Goal: Transaction & Acquisition: Purchase product/service

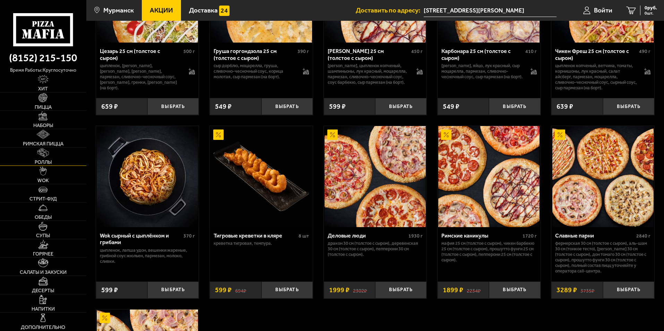
scroll to position [243, 0]
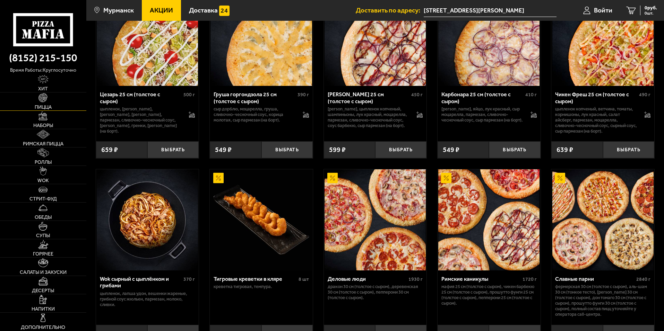
click at [32, 109] on link "Пицца" at bounding box center [43, 102] width 86 height 18
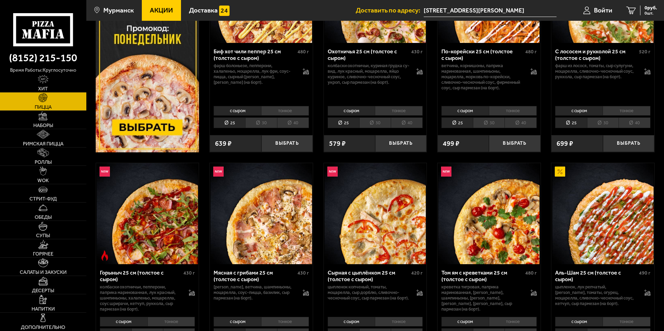
scroll to position [277, 0]
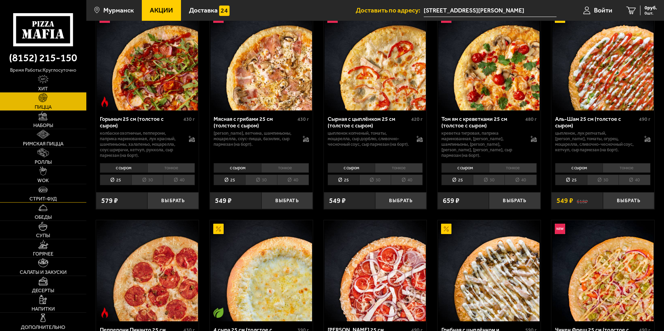
click at [40, 197] on span "Стрит-фуд" at bounding box center [42, 199] width 27 height 5
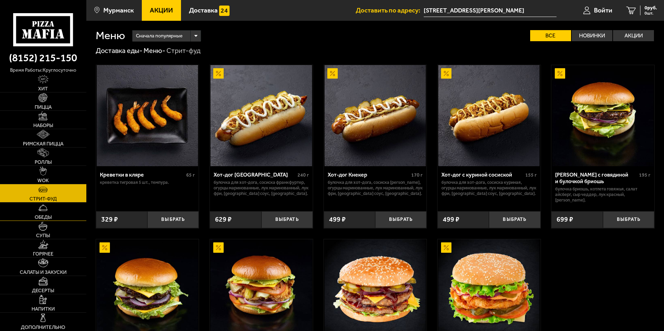
click at [38, 212] on link "Обеды" at bounding box center [43, 212] width 86 height 18
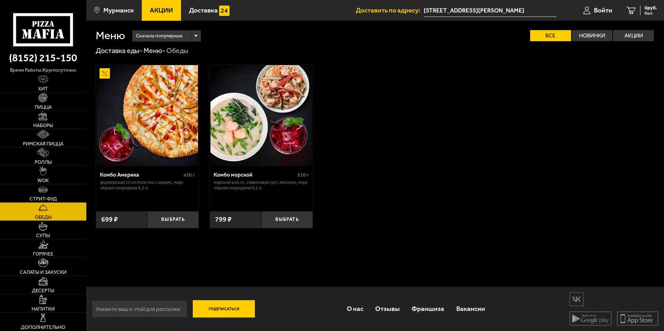
scroll to position [0, 0]
click at [46, 260] on img at bounding box center [43, 263] width 10 height 9
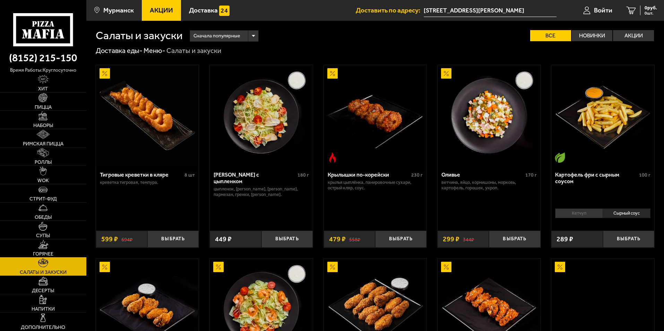
click at [44, 248] on img at bounding box center [43, 244] width 10 height 9
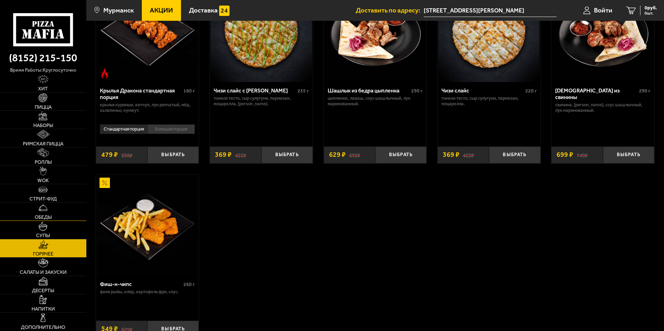
scroll to position [532, 0]
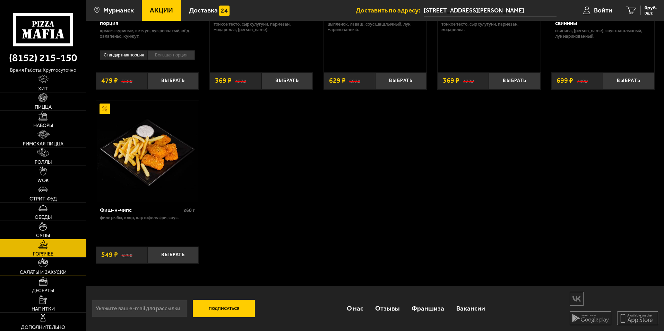
click at [31, 270] on span "Салаты и закуски" at bounding box center [43, 272] width 47 height 5
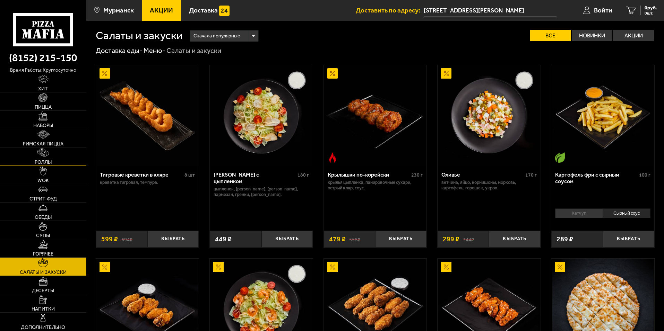
click at [44, 156] on img at bounding box center [43, 152] width 12 height 9
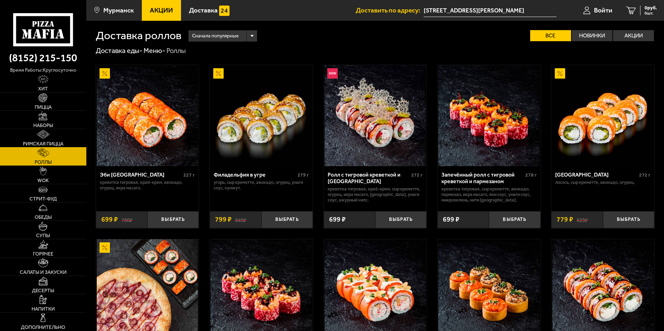
click at [48, 137] on img at bounding box center [43, 134] width 13 height 9
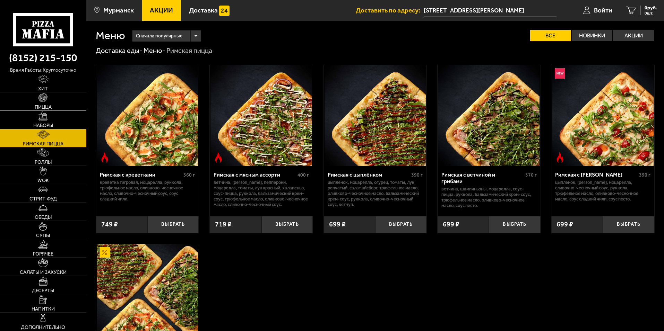
click at [44, 97] on img at bounding box center [42, 97] width 9 height 9
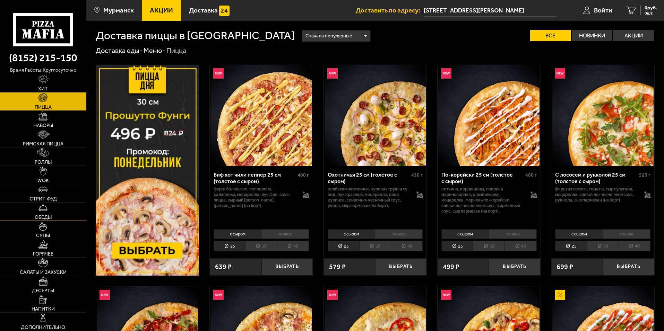
click at [48, 216] on span "Обеды" at bounding box center [43, 217] width 17 height 5
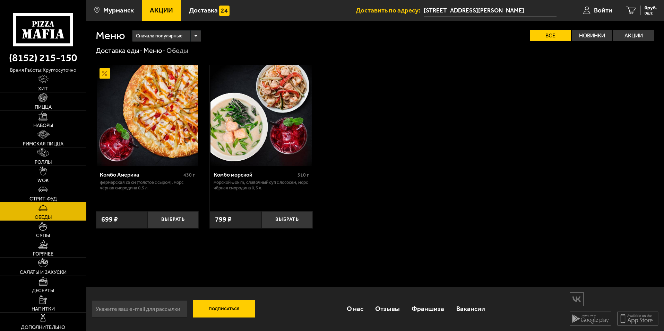
click at [42, 191] on img at bounding box center [42, 189] width 9 height 9
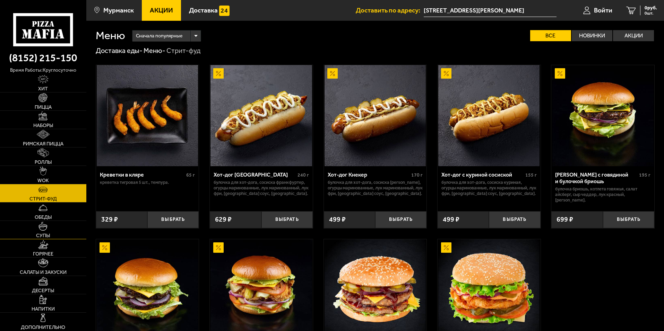
click at [38, 231] on link "Супы" at bounding box center [43, 230] width 86 height 18
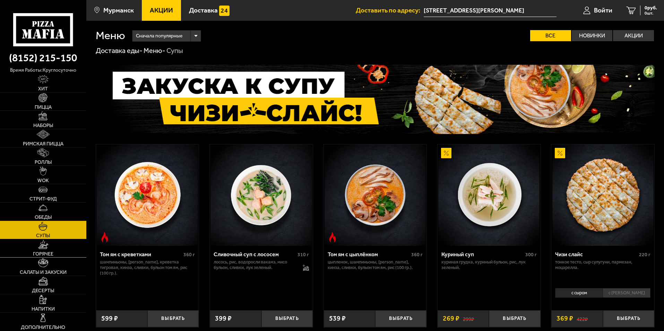
click at [44, 253] on span "Горячее" at bounding box center [43, 254] width 20 height 5
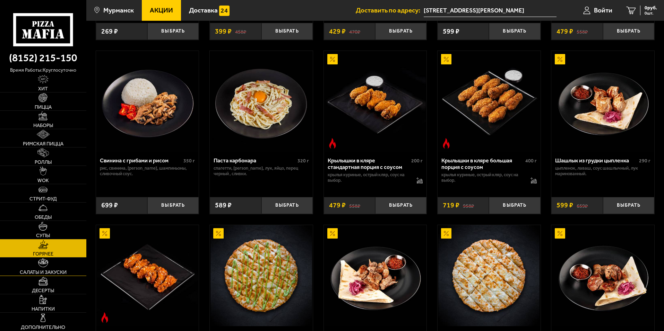
scroll to position [243, 0]
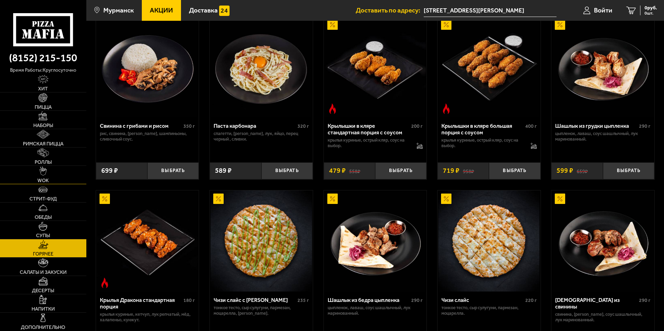
click at [54, 174] on link "WOK" at bounding box center [43, 175] width 86 height 18
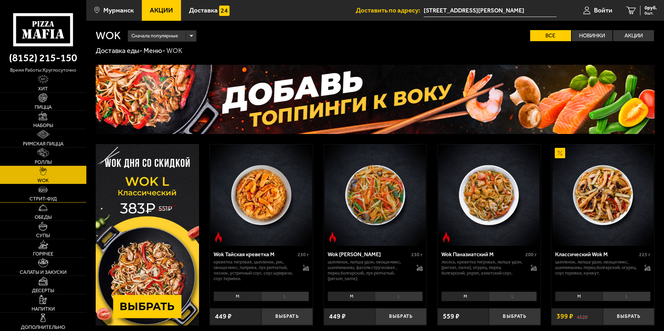
click at [47, 194] on img at bounding box center [42, 189] width 9 height 9
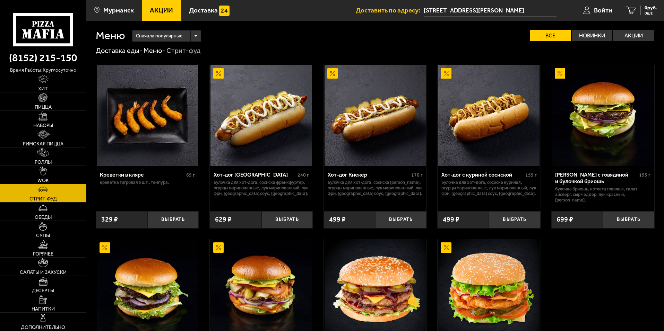
click at [39, 173] on link "WOK" at bounding box center [43, 175] width 86 height 18
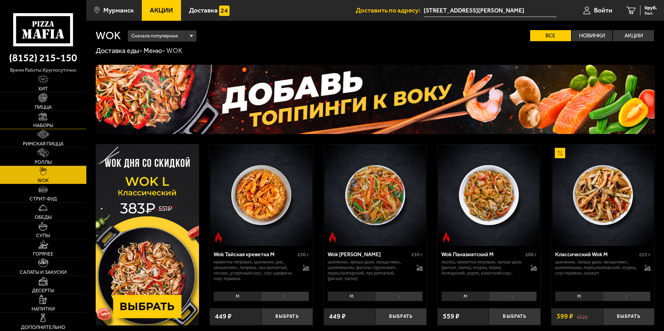
click at [43, 122] on link "Наборы" at bounding box center [43, 120] width 86 height 18
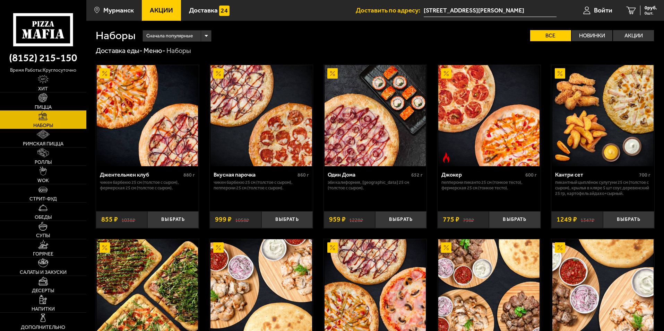
click at [46, 96] on img at bounding box center [42, 97] width 9 height 9
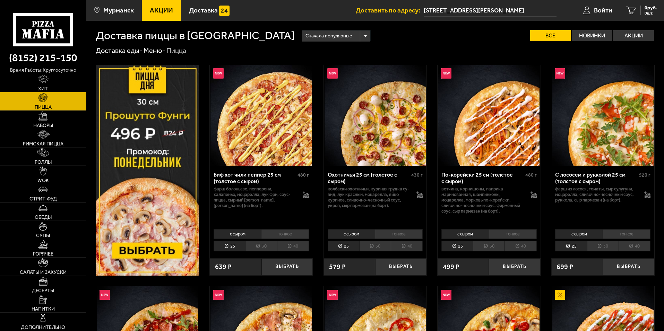
click at [44, 82] on img at bounding box center [43, 79] width 11 height 9
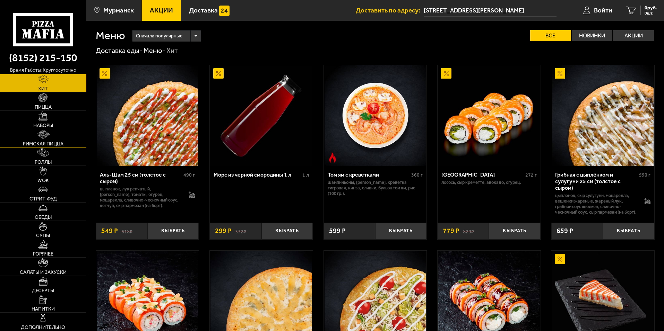
click at [41, 138] on img at bounding box center [43, 134] width 13 height 9
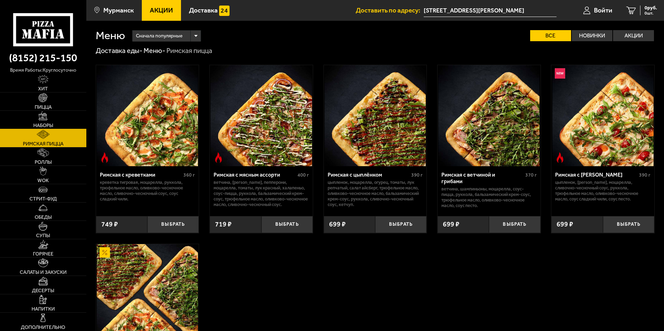
click at [47, 116] on img at bounding box center [42, 116] width 9 height 9
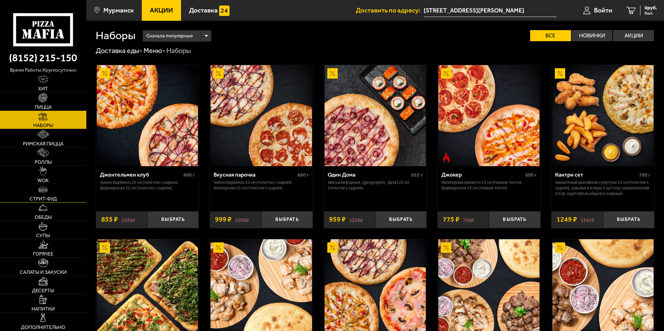
click at [40, 193] on img at bounding box center [42, 189] width 9 height 9
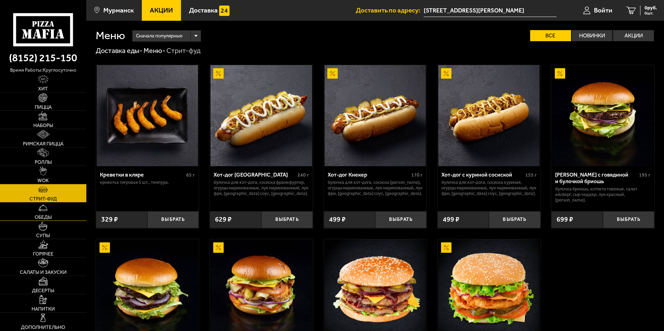
click at [49, 213] on link "Обеды" at bounding box center [43, 212] width 86 height 18
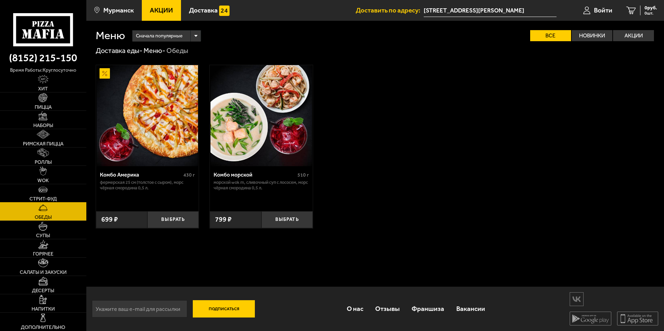
click at [46, 190] on img at bounding box center [42, 189] width 9 height 9
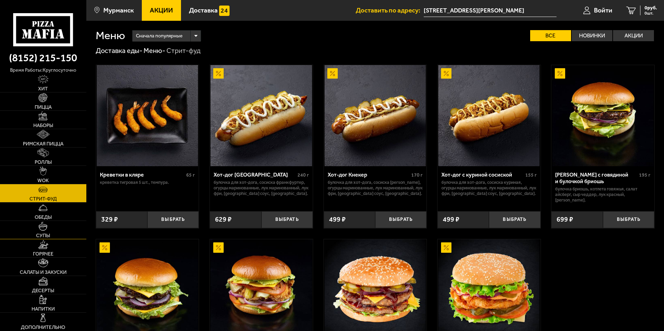
click at [45, 235] on span "Супы" at bounding box center [43, 236] width 14 height 5
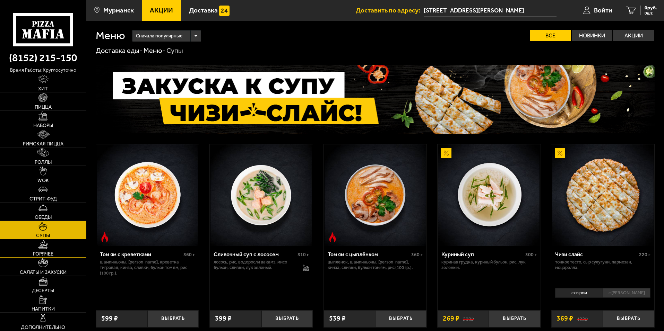
click at [45, 257] on span "Горячее" at bounding box center [43, 254] width 20 height 5
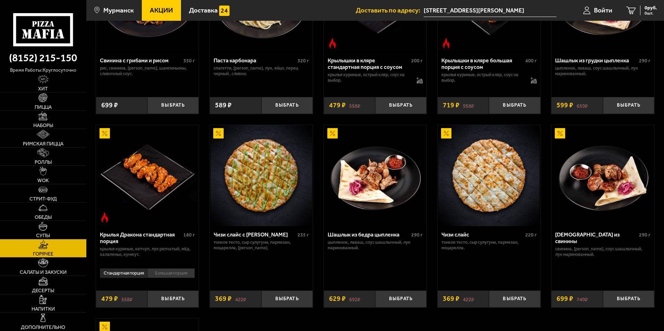
scroll to position [243, 0]
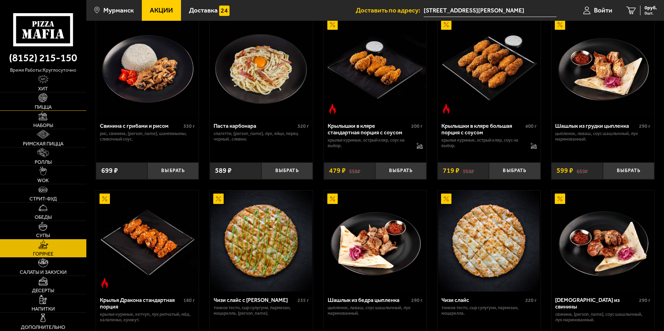
click at [49, 106] on span "Пицца" at bounding box center [43, 107] width 17 height 5
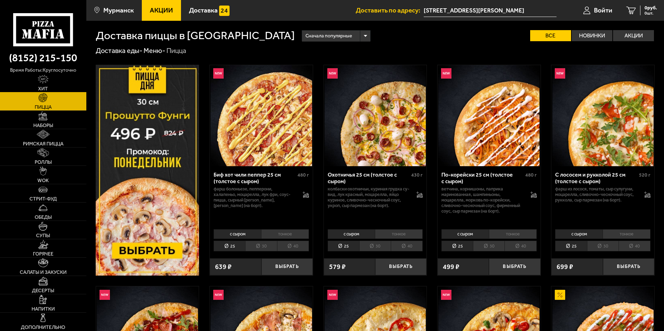
click at [46, 84] on link "Хит" at bounding box center [43, 83] width 86 height 18
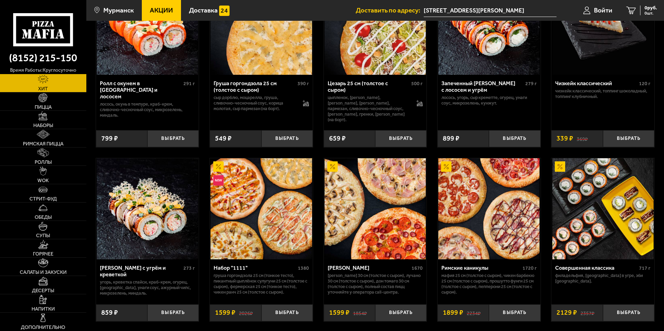
scroll to position [347, 0]
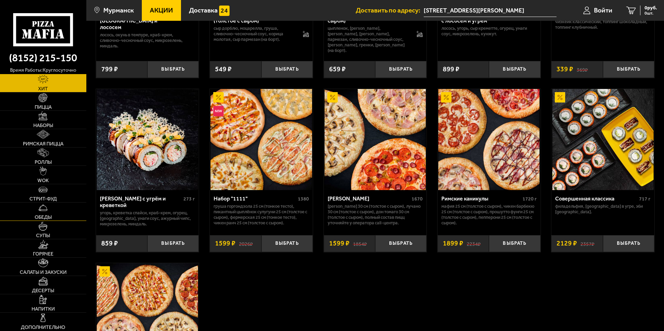
click at [41, 215] on span "Обеды" at bounding box center [43, 217] width 17 height 5
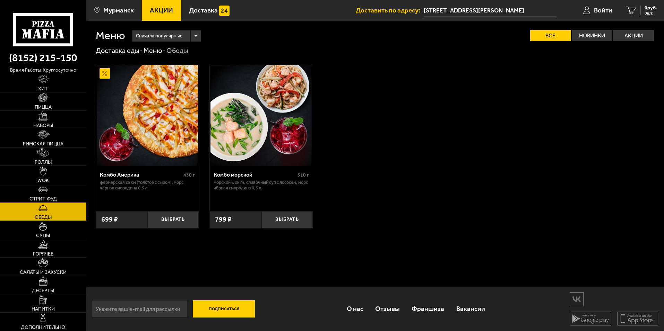
scroll to position [0, 0]
click at [46, 108] on span "Пицца" at bounding box center [43, 107] width 17 height 5
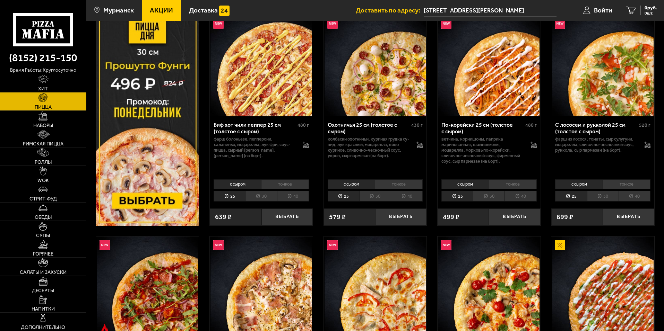
scroll to position [104, 0]
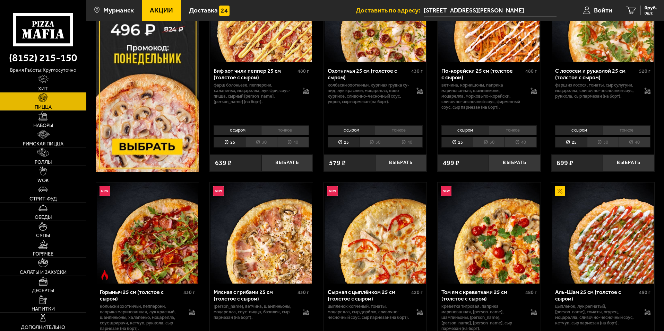
click at [44, 228] on img at bounding box center [42, 226] width 9 height 9
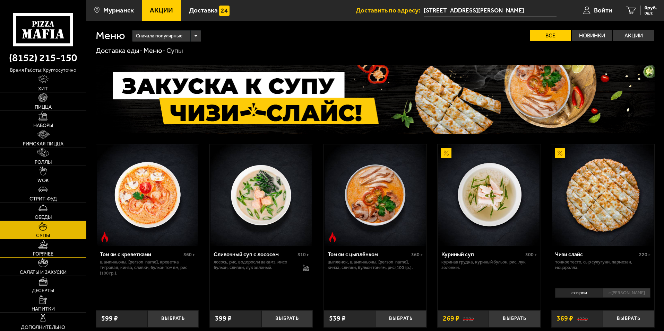
click at [46, 250] on link "Горячее" at bounding box center [43, 249] width 86 height 18
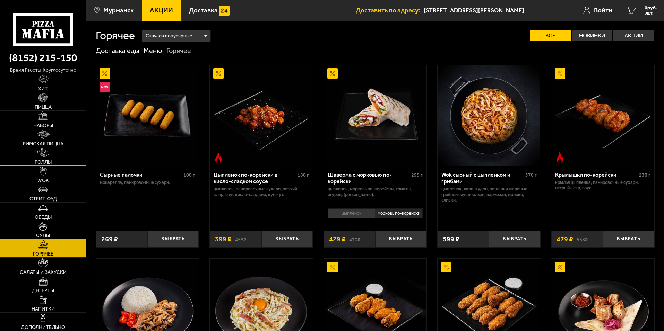
click at [52, 159] on link "Роллы" at bounding box center [43, 157] width 86 height 18
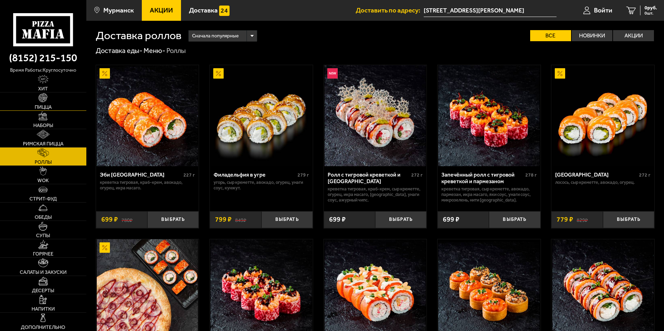
click at [40, 102] on img at bounding box center [42, 97] width 9 height 9
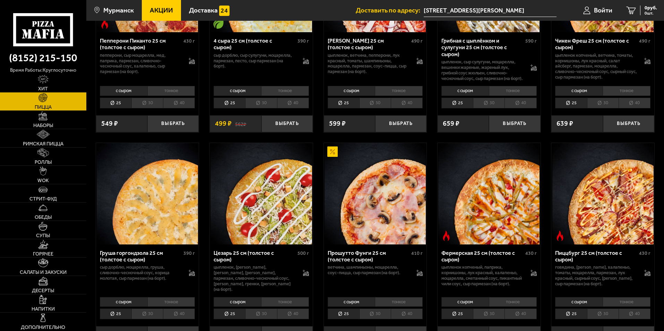
scroll to position [624, 0]
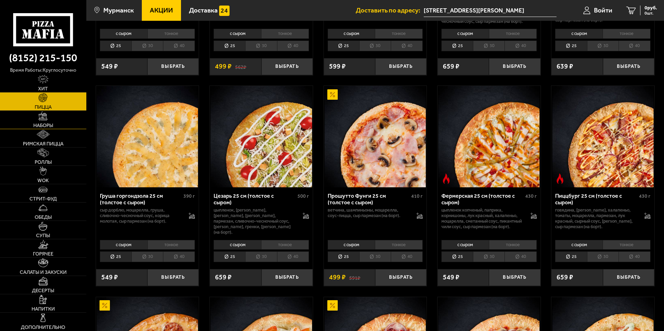
click at [44, 121] on img at bounding box center [42, 116] width 9 height 9
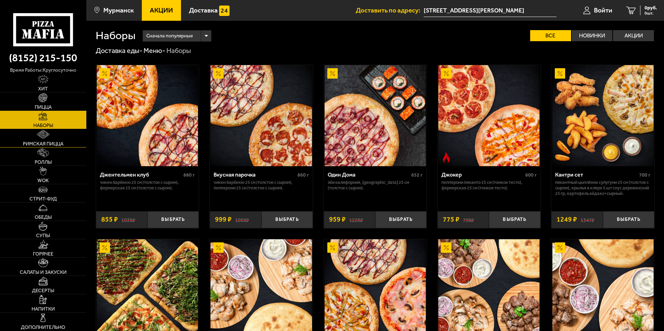
click at [46, 143] on span "Римская пицца" at bounding box center [43, 144] width 41 height 5
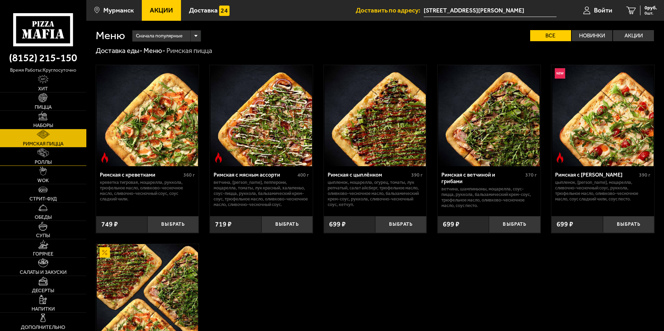
click at [50, 159] on link "Роллы" at bounding box center [43, 157] width 86 height 18
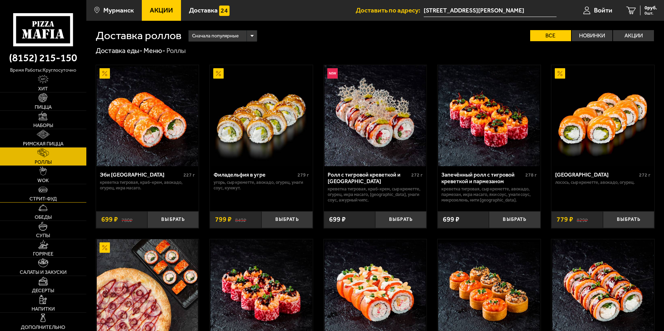
click at [47, 192] on img at bounding box center [42, 189] width 9 height 9
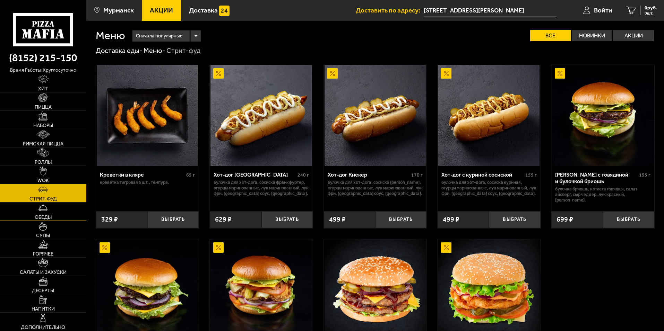
click at [37, 216] on span "Обеды" at bounding box center [43, 217] width 17 height 5
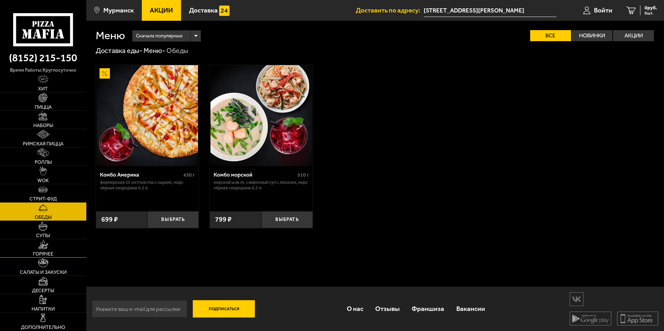
click at [45, 247] on img at bounding box center [43, 244] width 10 height 9
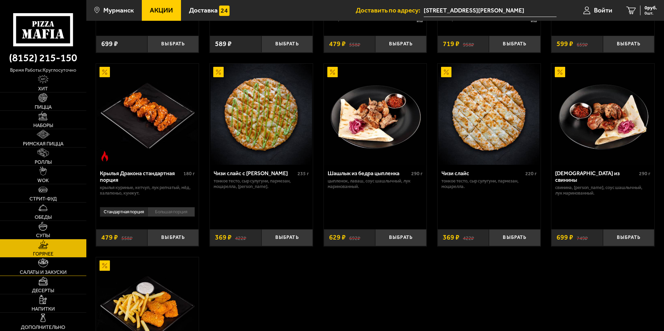
scroll to position [451, 0]
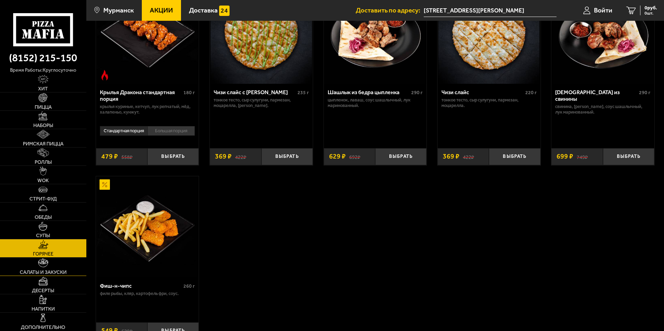
click at [34, 269] on link "Салаты и закуски" at bounding box center [43, 267] width 86 height 18
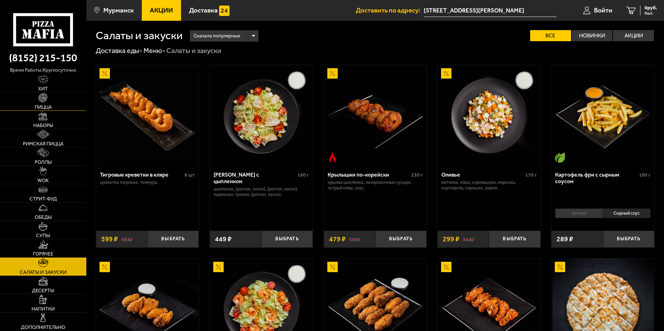
click at [47, 95] on img at bounding box center [42, 97] width 9 height 9
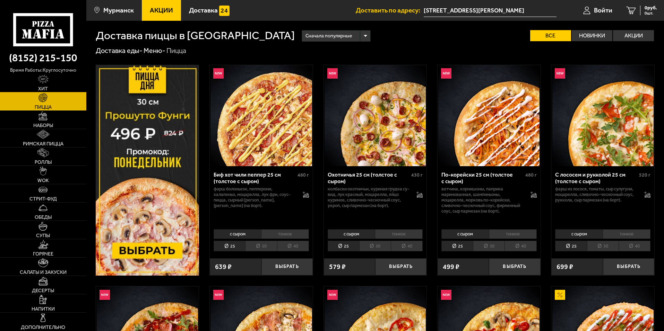
click at [47, 78] on img at bounding box center [43, 79] width 11 height 9
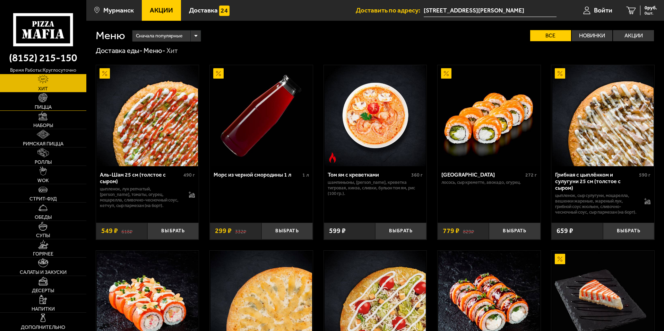
click at [41, 103] on link "Пицца" at bounding box center [43, 102] width 86 height 18
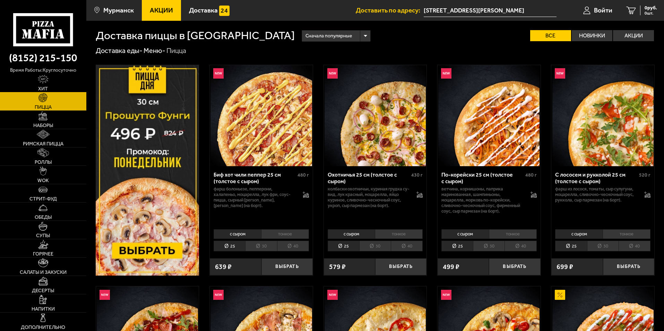
click at [45, 85] on link "Хит" at bounding box center [43, 83] width 86 height 18
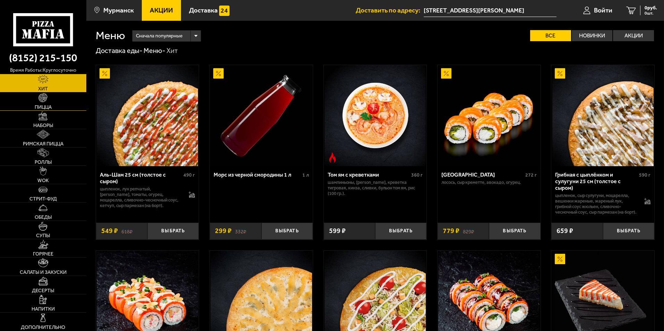
click at [40, 103] on link "Пицца" at bounding box center [43, 102] width 86 height 18
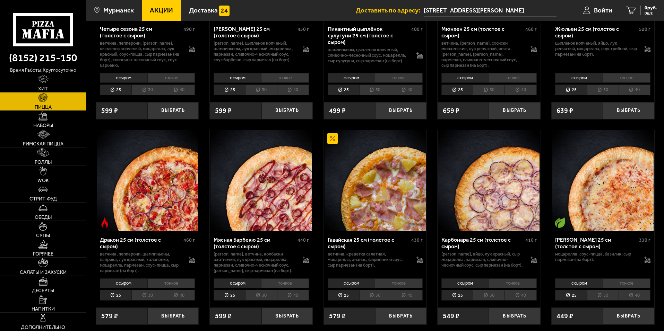
scroll to position [1109, 0]
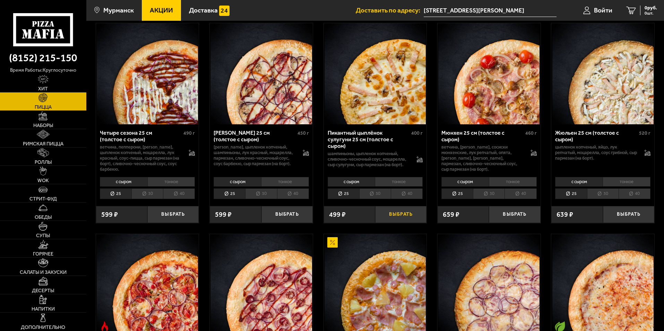
click at [398, 219] on button "Выбрать" at bounding box center [400, 214] width 51 height 17
click at [641, 8] on span "499 руб." at bounding box center [648, 8] width 18 height 5
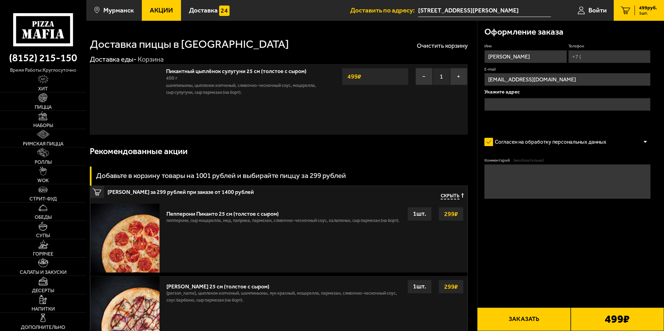
type input "[STREET_ADDRESS][PERSON_NAME]"
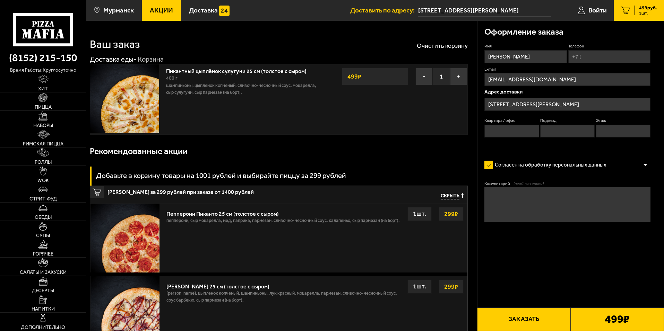
click at [501, 130] on input "Квартира / офис" at bounding box center [511, 131] width 54 height 13
type input "7"
type input "[PHONE_NUMBER]"
type input "1"
type input "3"
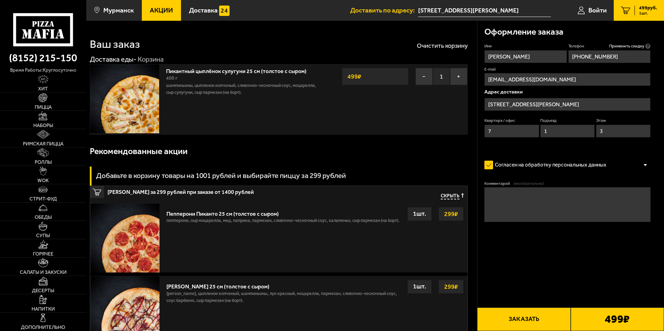
click at [523, 323] on button "Заказать" at bounding box center [523, 320] width 93 height 24
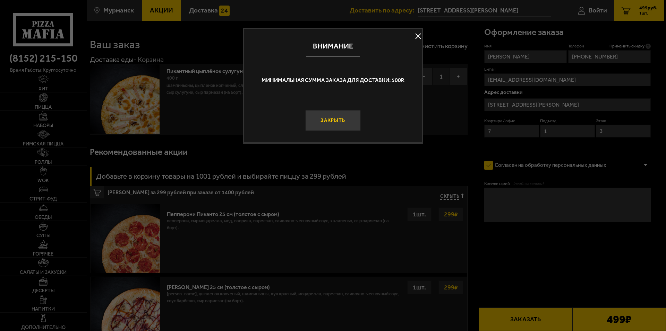
click at [349, 121] on button "Закрыть" at bounding box center [332, 120] width 55 height 21
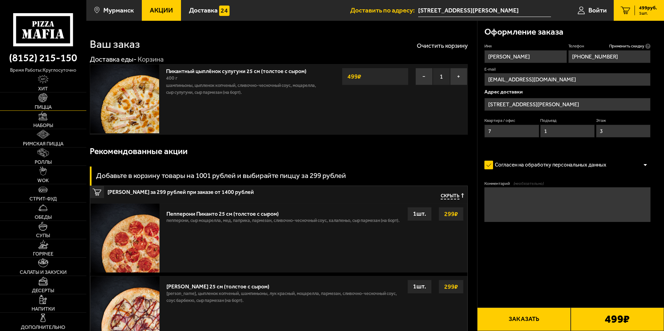
click at [40, 103] on link "Пицца" at bounding box center [43, 102] width 86 height 18
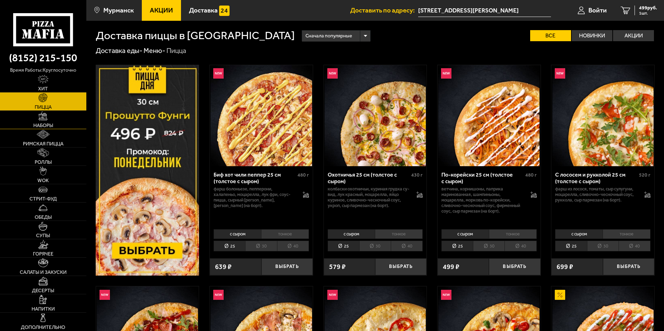
click at [55, 121] on link "Наборы" at bounding box center [43, 120] width 86 height 18
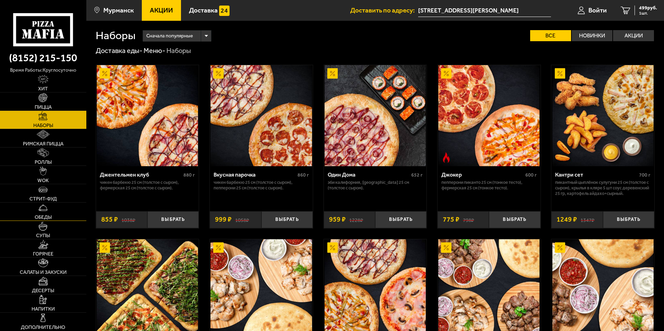
click at [43, 216] on span "Обеды" at bounding box center [43, 217] width 17 height 5
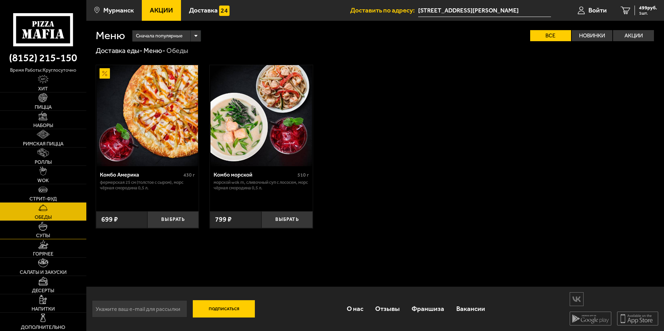
click at [41, 231] on link "Супы" at bounding box center [43, 230] width 86 height 18
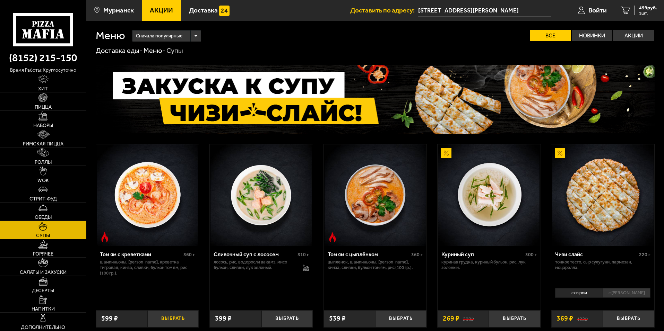
click at [168, 319] on button "Выбрать" at bounding box center [172, 319] width 51 height 17
click at [639, 6] on span "1098 руб." at bounding box center [646, 8] width 21 height 5
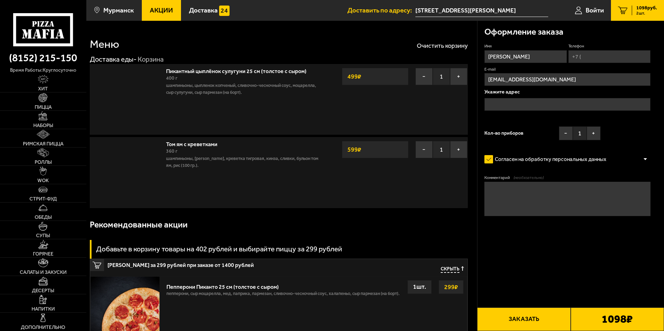
type input "[STREET_ADDRESS][PERSON_NAME]"
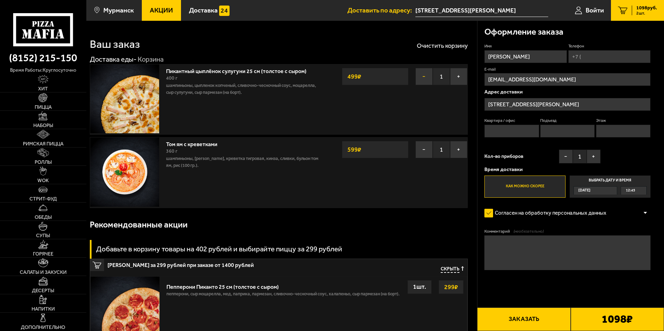
click at [421, 76] on button "−" at bounding box center [423, 76] width 17 height 17
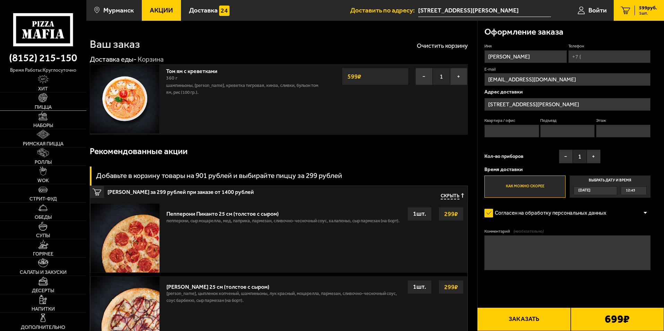
click at [37, 101] on link "Пицца" at bounding box center [43, 102] width 86 height 18
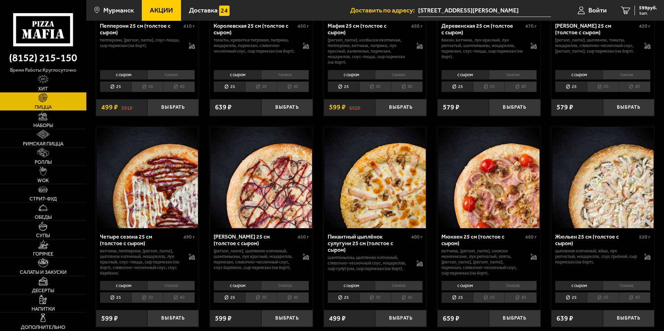
scroll to position [1179, 0]
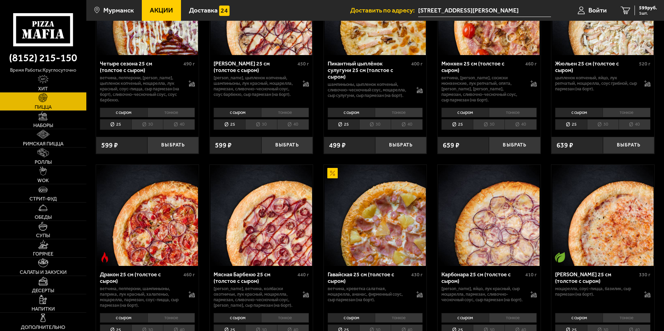
click at [378, 125] on li "30" at bounding box center [375, 124] width 32 height 11
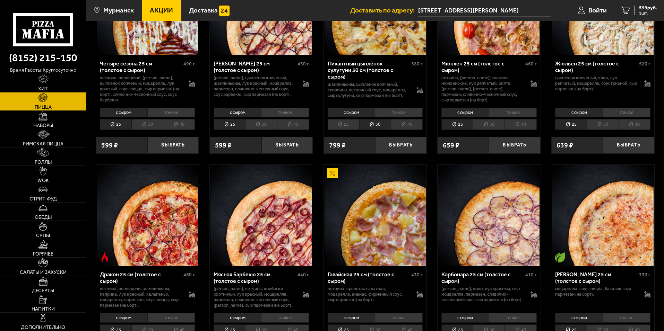
click at [386, 116] on li "тонкое" at bounding box center [399, 113] width 48 height 10
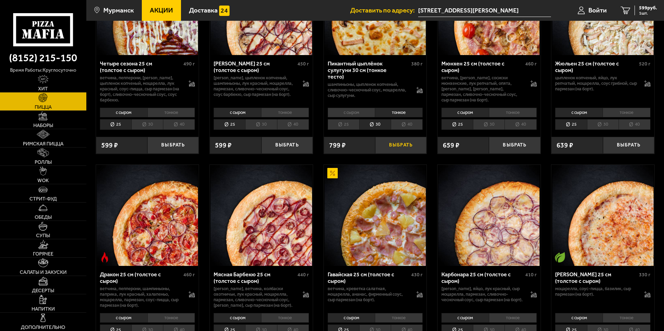
click at [395, 147] on button "Выбрать" at bounding box center [400, 145] width 51 height 17
click at [648, 8] on span "1398 руб." at bounding box center [646, 8] width 21 height 5
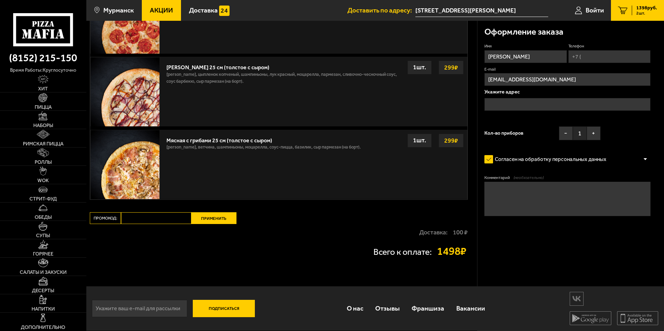
type input "[STREET_ADDRESS][PERSON_NAME]"
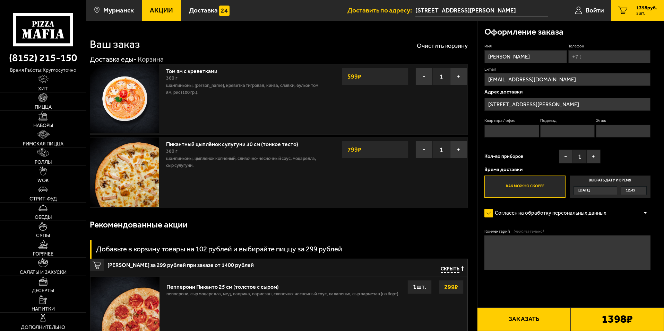
click at [502, 128] on input "Квартира / офис" at bounding box center [511, 131] width 54 height 13
type input "7"
type input "[PHONE_NUMBER]"
type input "1"
type input "3"
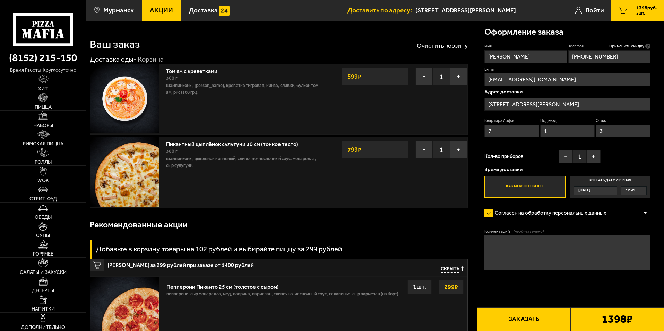
click at [517, 317] on button "Заказать" at bounding box center [523, 320] width 93 height 24
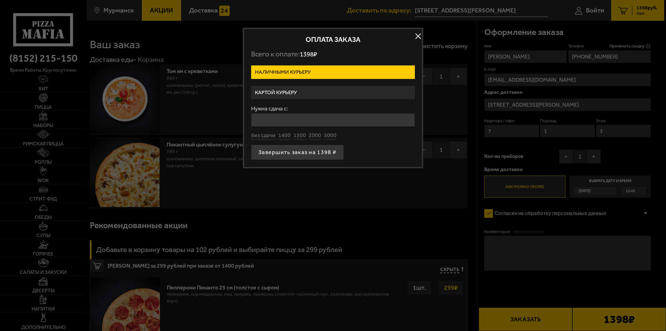
click at [291, 90] on label "Картой курьеру" at bounding box center [333, 93] width 164 height 14
click at [0, 0] on input "Картой курьеру" at bounding box center [0, 0] width 0 height 0
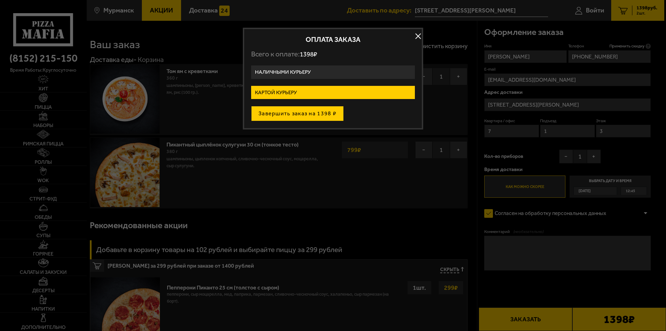
click at [296, 110] on button "Завершить заказ на 1398 ₽" at bounding box center [297, 113] width 93 height 15
